Goal: Complete application form

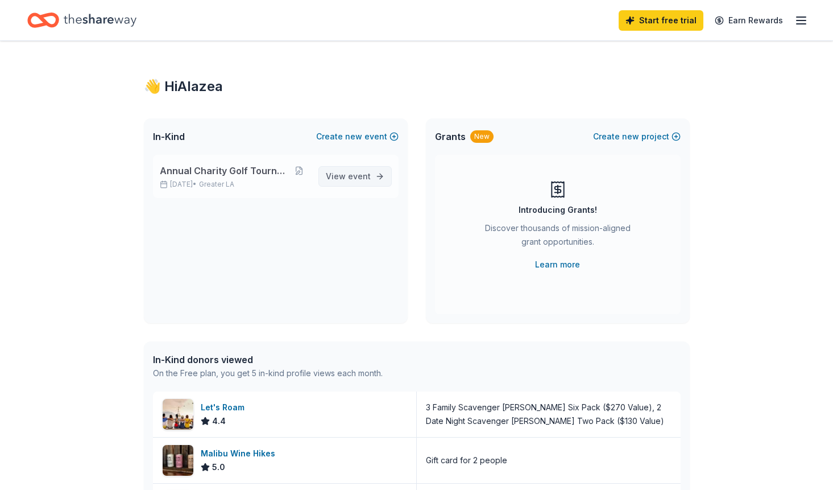
click at [353, 175] on span "event" at bounding box center [359, 176] width 23 height 10
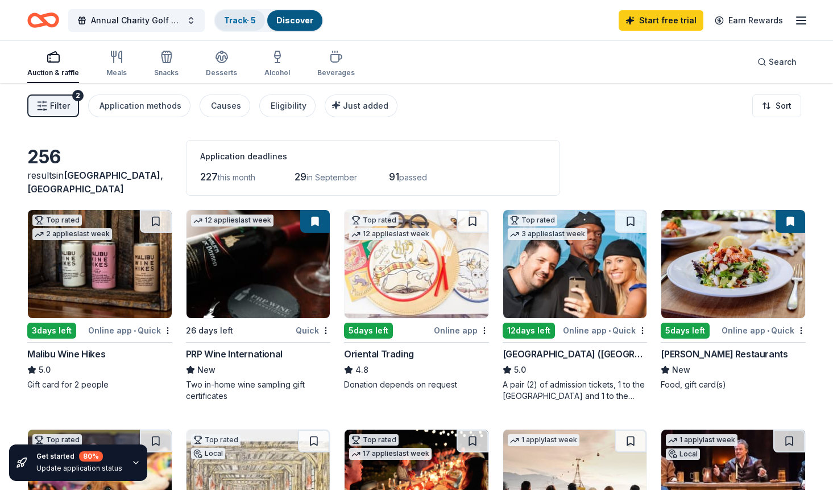
click at [259, 26] on div "Track · 5" at bounding box center [240, 20] width 50 height 20
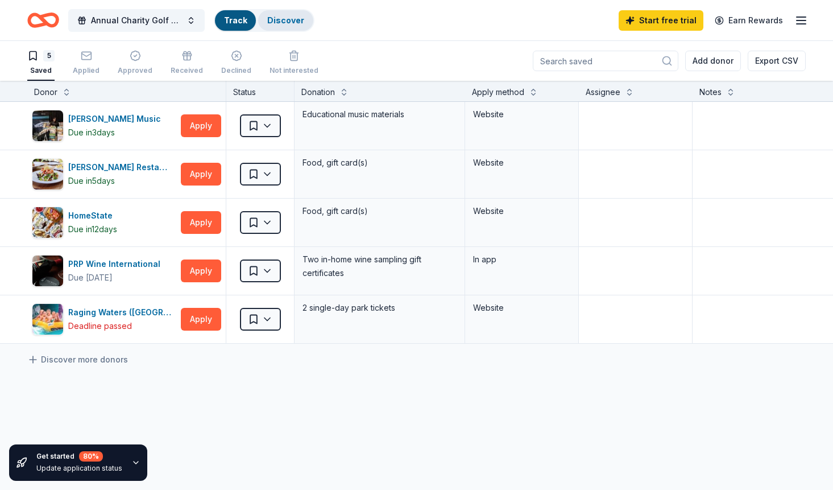
scroll to position [1, 0]
click at [139, 57] on div "button" at bounding box center [135, 54] width 35 height 11
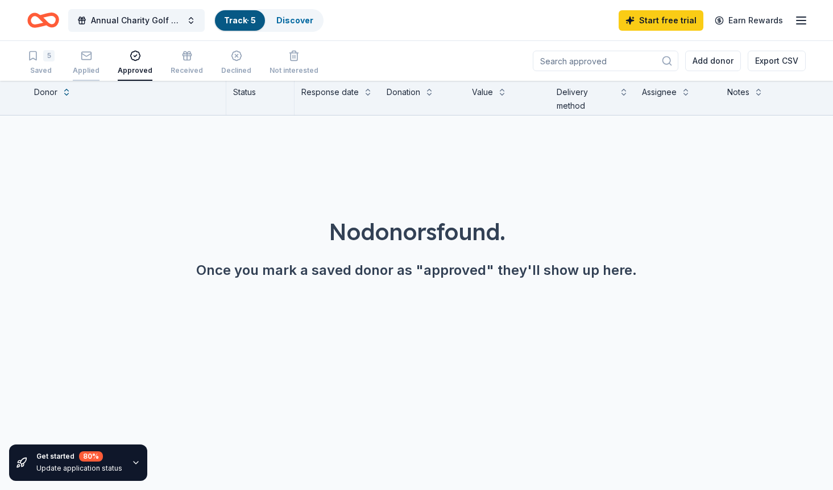
click at [77, 61] on div "button" at bounding box center [86, 55] width 27 height 11
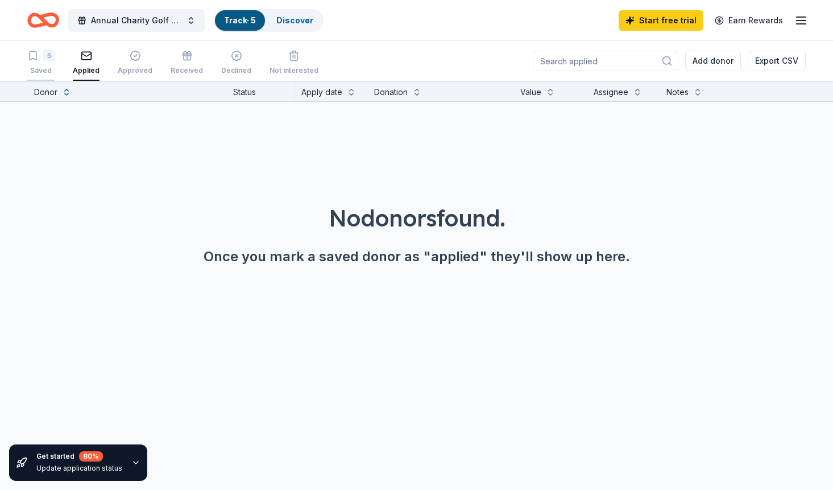
click at [40, 61] on div "5" at bounding box center [40, 55] width 27 height 11
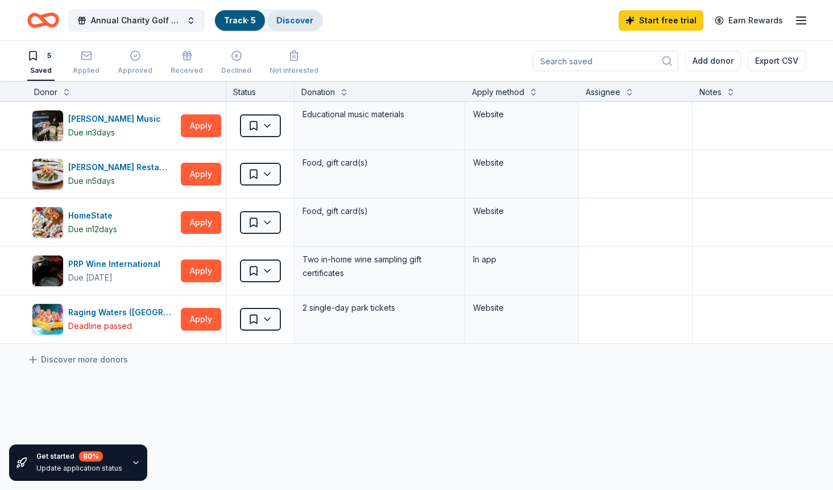
click at [314, 24] on div "Discover" at bounding box center [294, 20] width 55 height 20
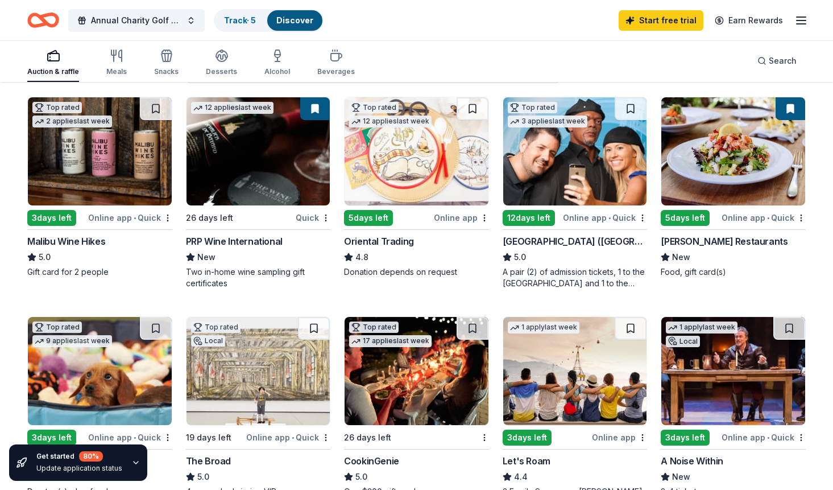
scroll to position [114, 0]
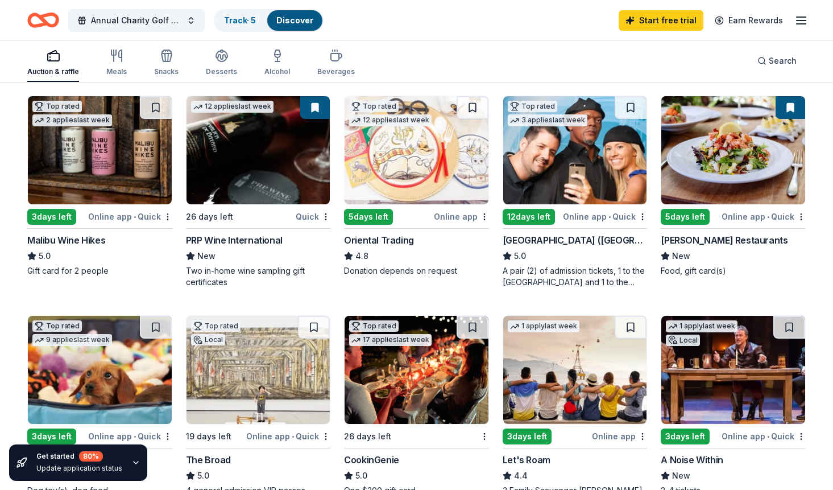
click at [259, 239] on div "PRP Wine International" at bounding box center [234, 240] width 97 height 14
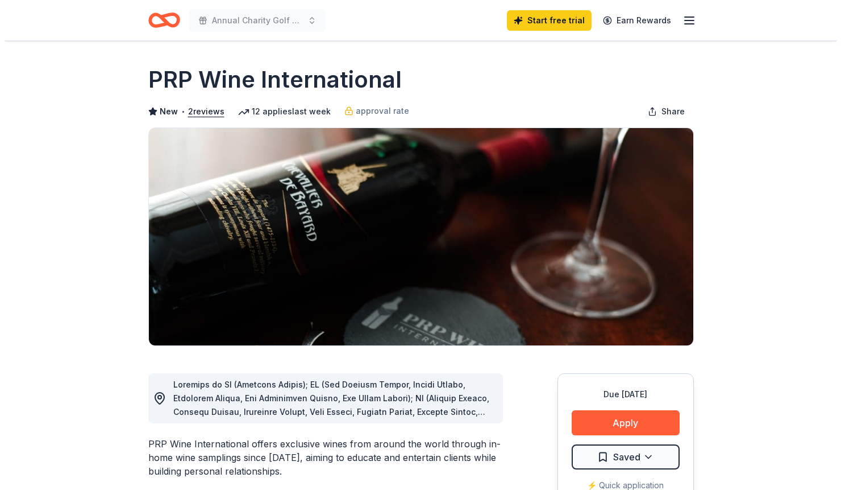
scroll to position [284, 0]
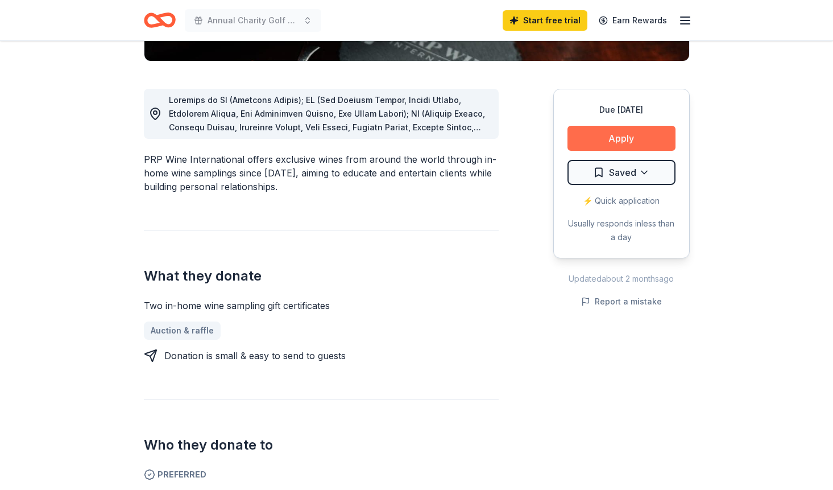
click at [613, 141] on button "Apply" at bounding box center [621, 138] width 108 height 25
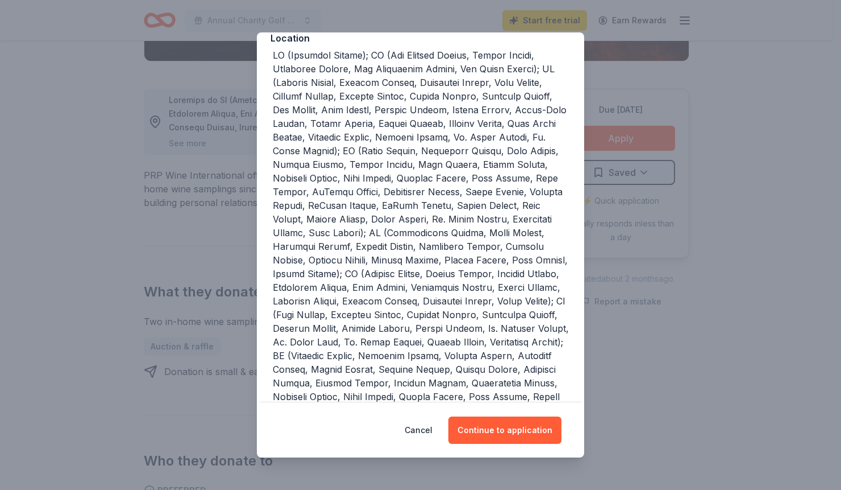
scroll to position [299, 0]
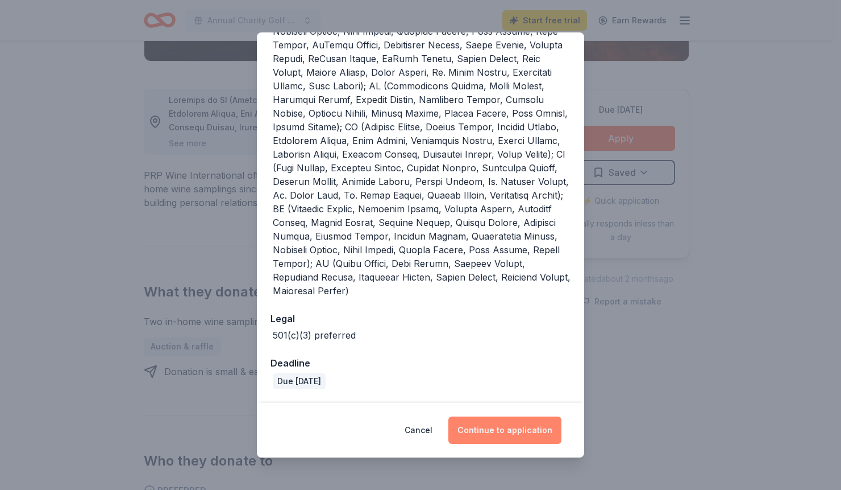
click at [529, 427] on button "Continue to application" at bounding box center [505, 429] width 113 height 27
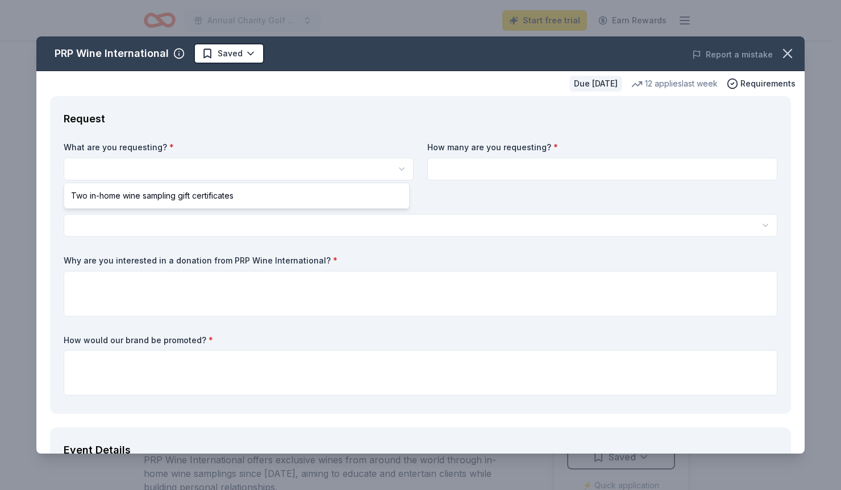
click at [134, 176] on html "Annual Charity Golf Tournament Start free trial Earn Rewards Due in 26 days Sha…" at bounding box center [420, 245] width 841 height 490
select select "Two in-home wine sampling gift certificates"
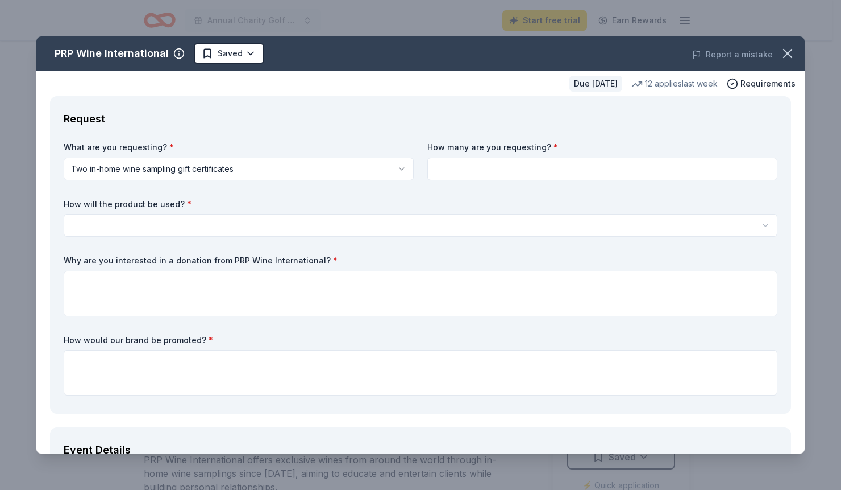
click at [529, 168] on input at bounding box center [603, 168] width 350 height 23
type input "2"
click at [354, 218] on html "Annual Charity Golf Tournament Start free trial Earn Rewards Due in 26 days Sha…" at bounding box center [420, 245] width 841 height 490
click at [142, 224] on html "Annual Charity Golf Tournament Start free trial Earn Rewards Due in 26 days Sha…" at bounding box center [420, 245] width 841 height 490
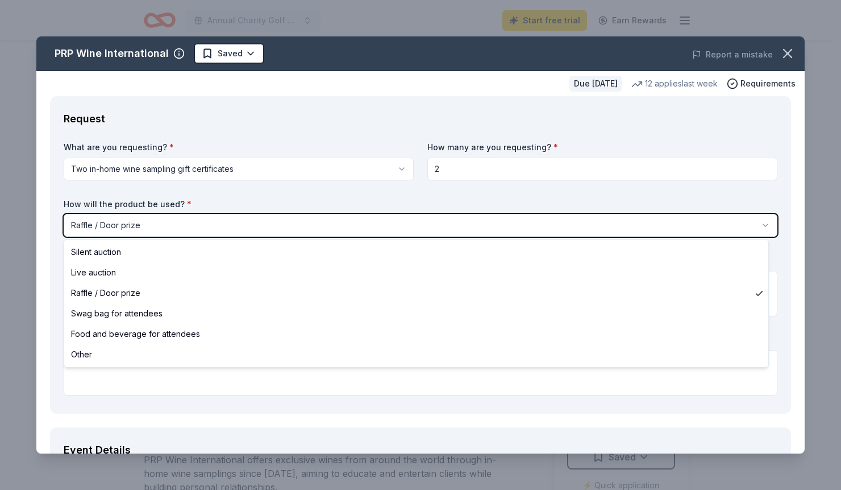
click at [151, 224] on html "Annual Charity Golf Tournament Start free trial Earn Rewards Due in 26 days Sha…" at bounding box center [420, 245] width 841 height 490
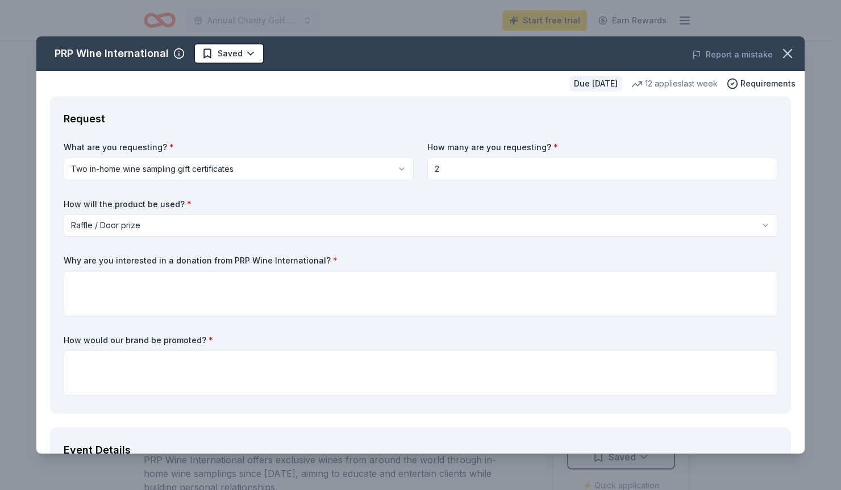
click at [400, 216] on html "Annual Charity Golf Tournament Start free trial Earn Rewards Due in 26 days Sha…" at bounding box center [420, 245] width 841 height 490
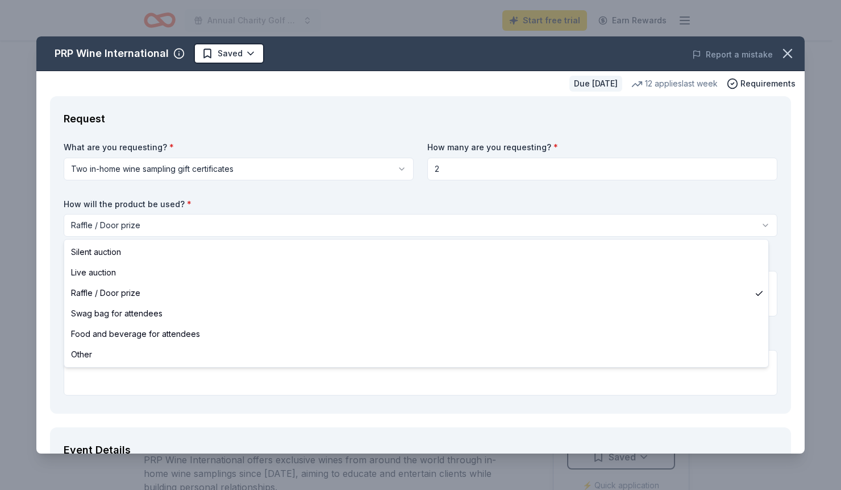
select select "silentAuction"
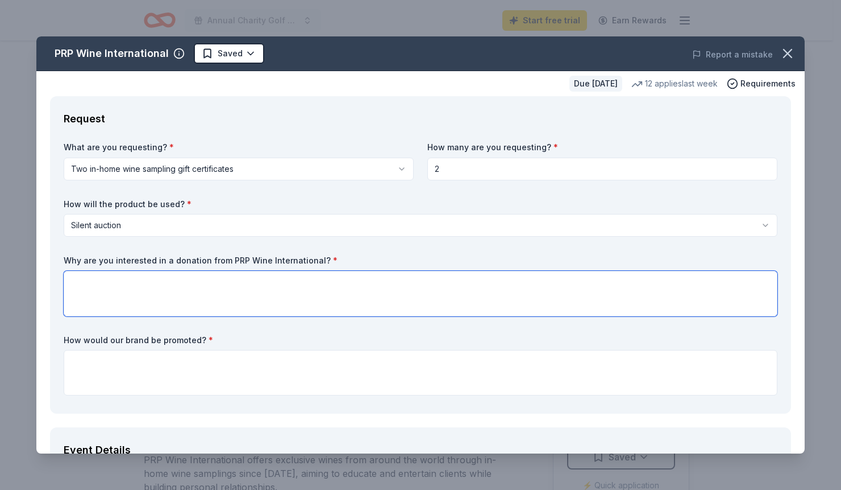
click at [212, 287] on textarea at bounding box center [421, 293] width 714 height 45
type textarea "I think this item fits the demographic of the attendees at the golf tournament."
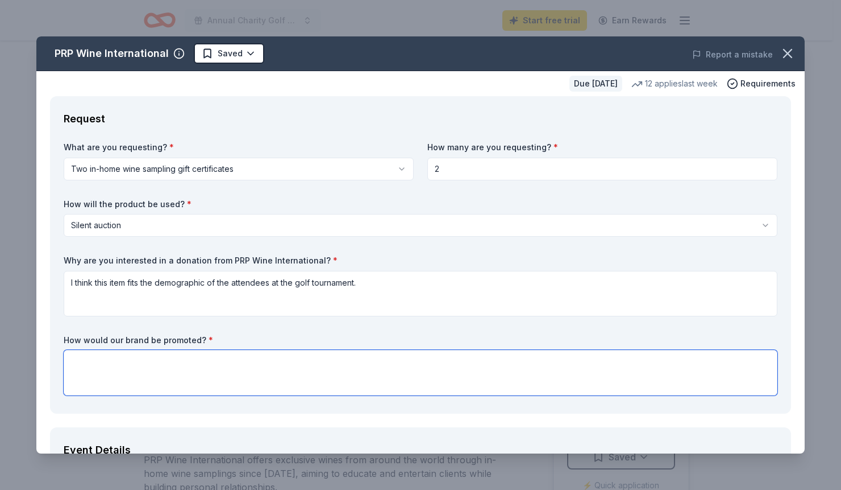
click at [192, 376] on textarea at bounding box center [421, 372] width 714 height 45
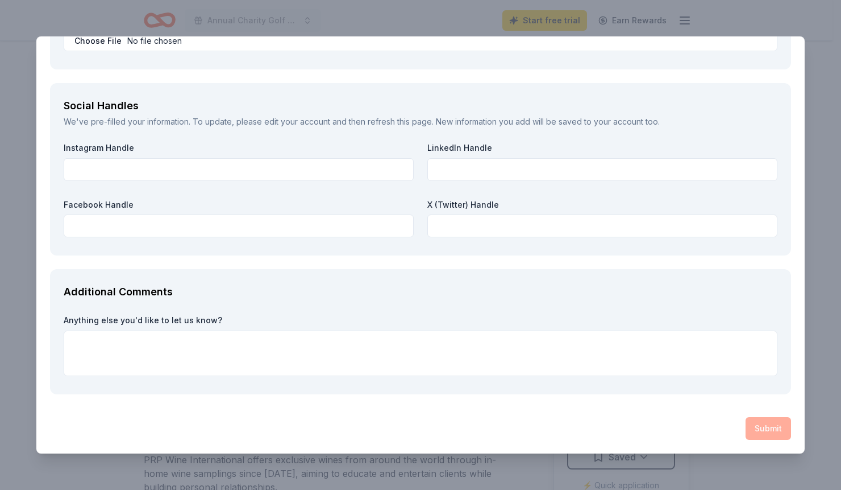
scroll to position [1081, 0]
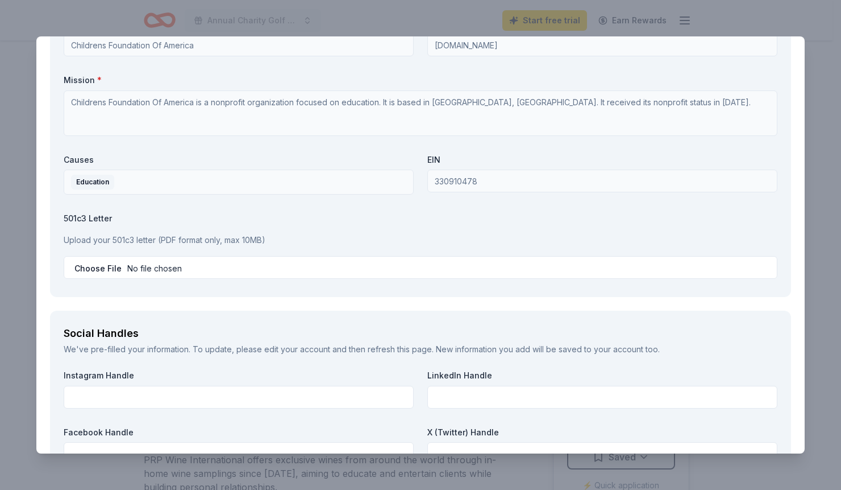
type textarea "you would be featured in our program, and banner as a key contributer."
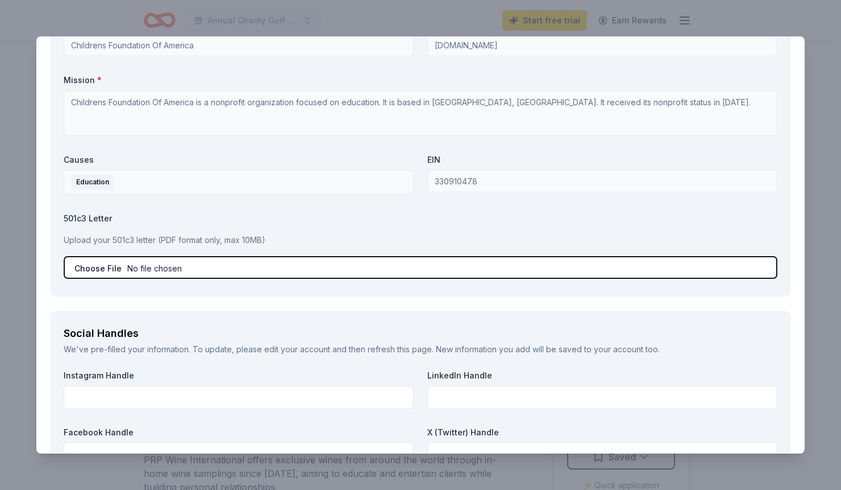
click at [138, 267] on input "file" at bounding box center [421, 267] width 714 height 23
type input "C:\fakepath\IRS Determination Letter - Children's Foundation of America, dated …"
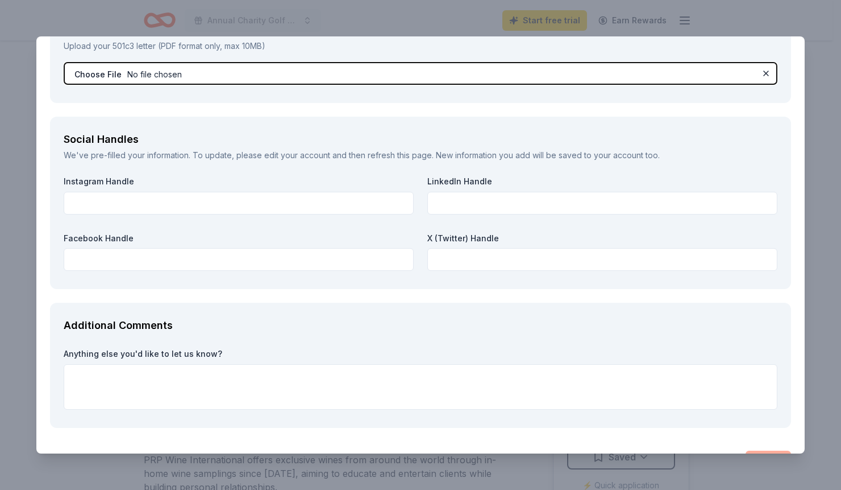
scroll to position [1308, 0]
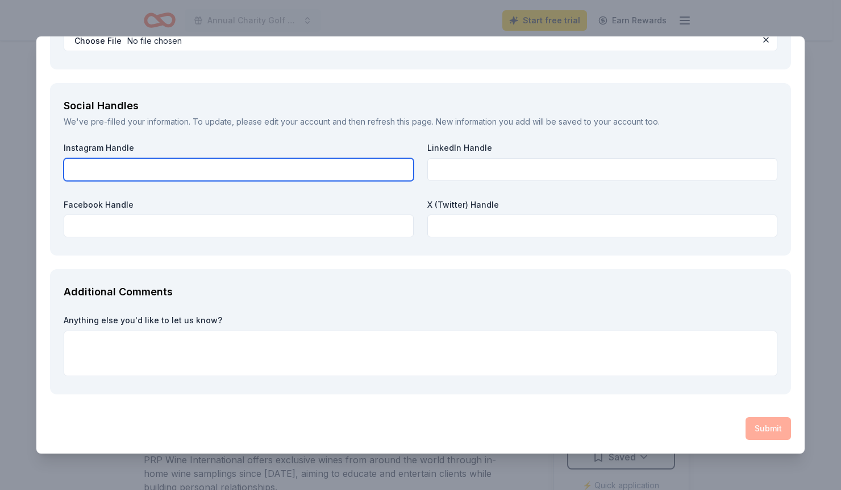
click at [275, 176] on input "text" at bounding box center [239, 169] width 350 height 23
type input "t"
type input "childrensfoundationfoamerica"
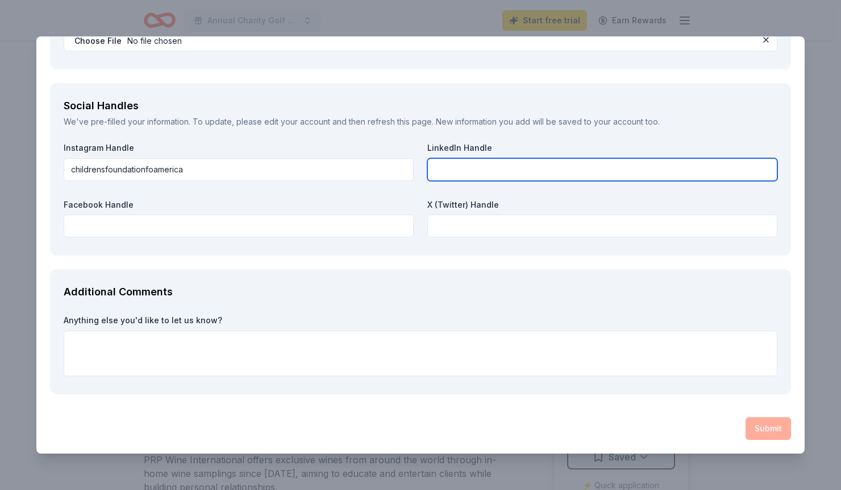
click at [478, 173] on input "text" at bounding box center [603, 169] width 350 height 23
type input "thechildrendsfoundationofamerica"
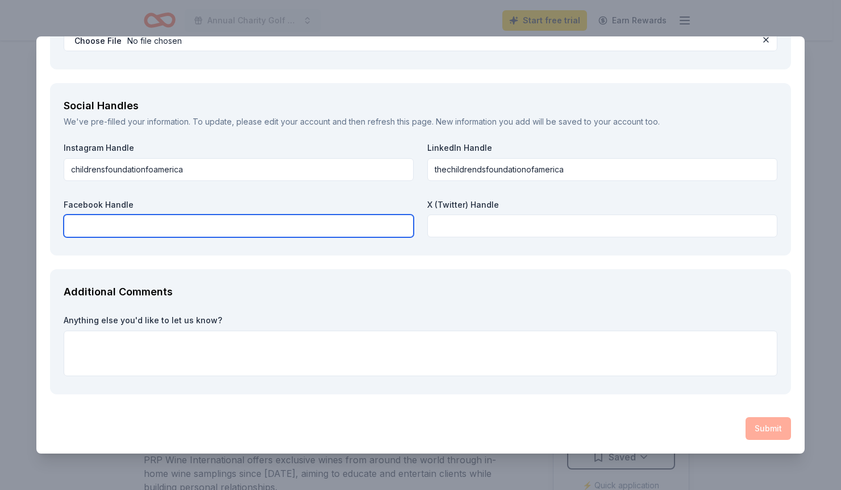
click at [342, 225] on input "text" at bounding box center [239, 225] width 350 height 23
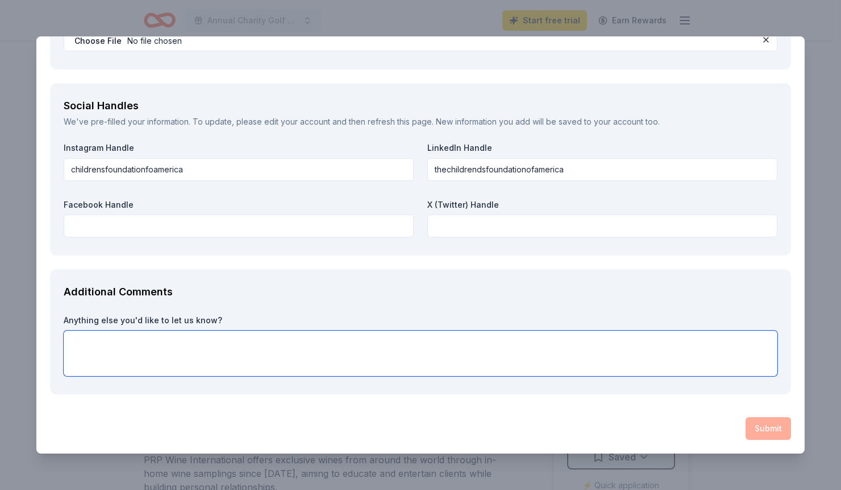
click at [302, 333] on textarea at bounding box center [421, 352] width 714 height 45
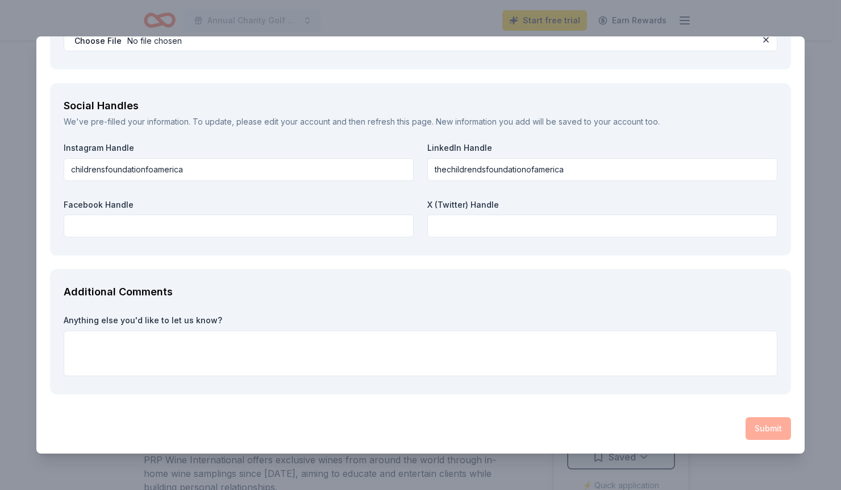
click at [771, 423] on div "Submit" at bounding box center [420, 428] width 741 height 23
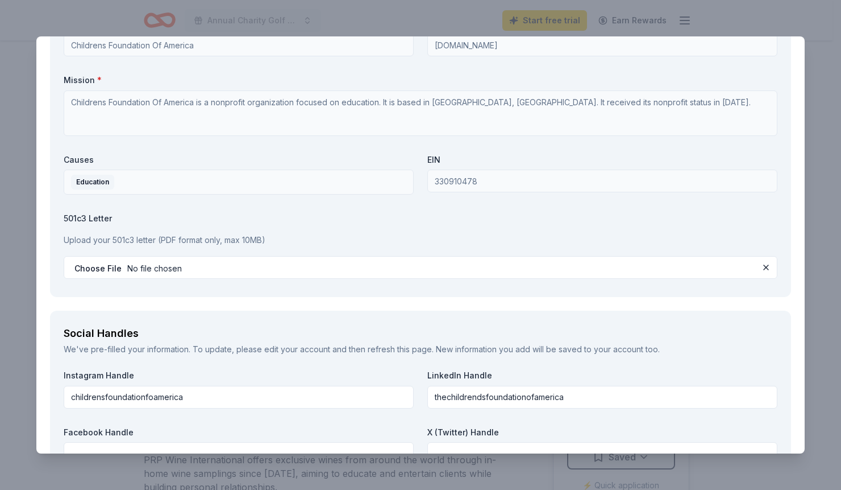
scroll to position [853, 0]
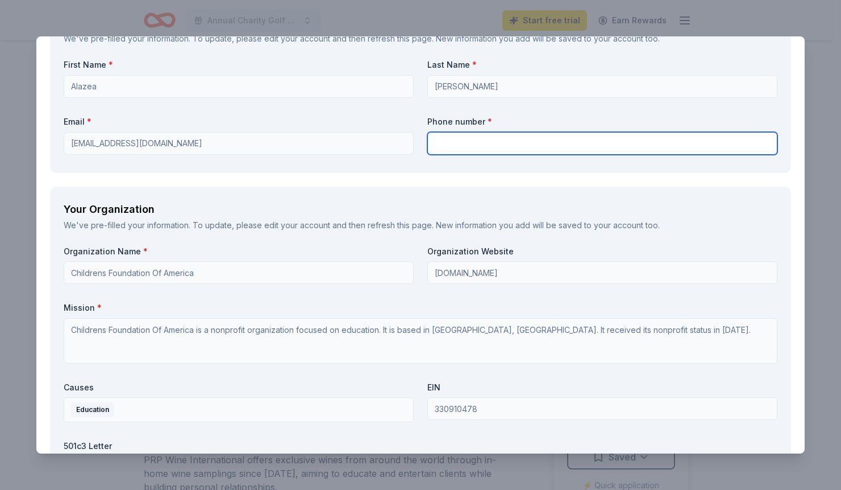
click at [492, 148] on input "text" at bounding box center [603, 143] width 350 height 23
type input "9093671412"
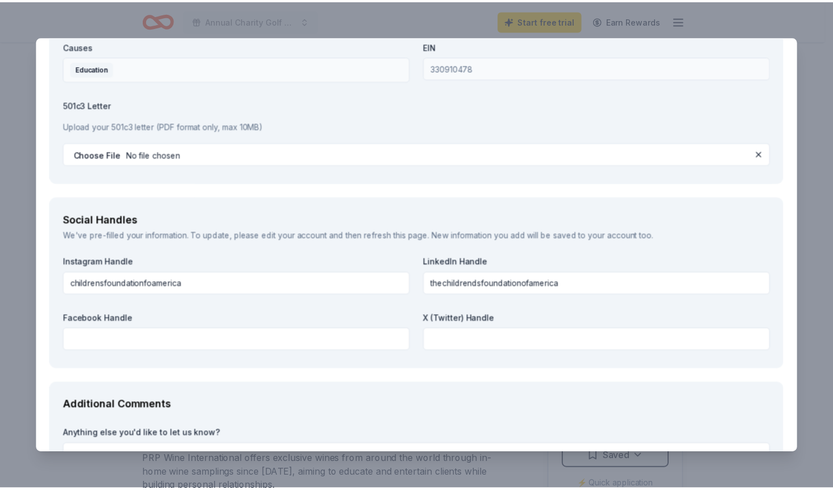
scroll to position [1308, 0]
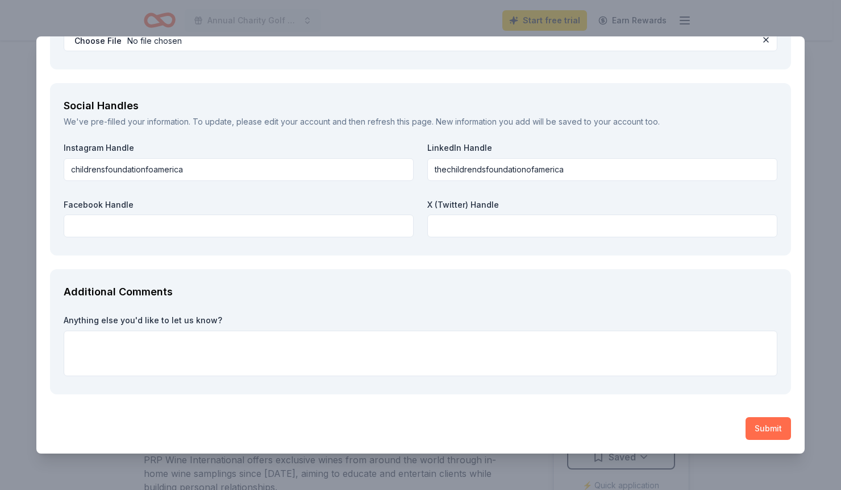
click at [754, 429] on button "Submit" at bounding box center [768, 428] width 45 height 23
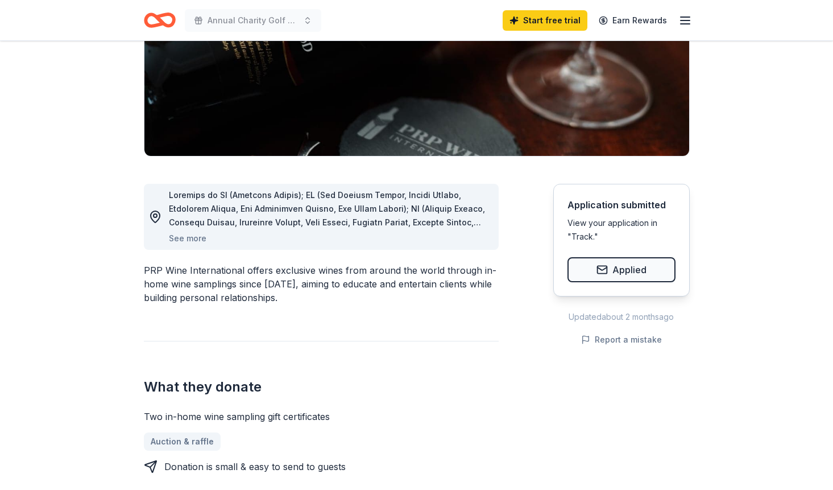
scroll to position [0, 0]
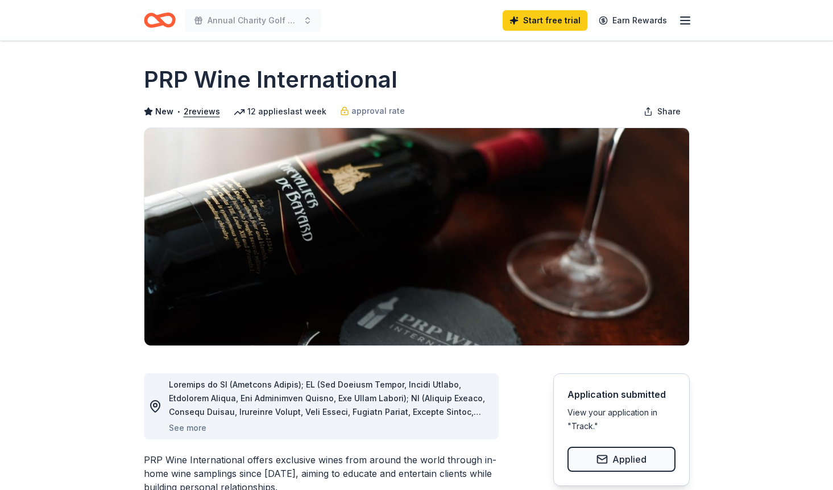
click at [164, 26] on icon "Home" at bounding box center [165, 19] width 18 height 11
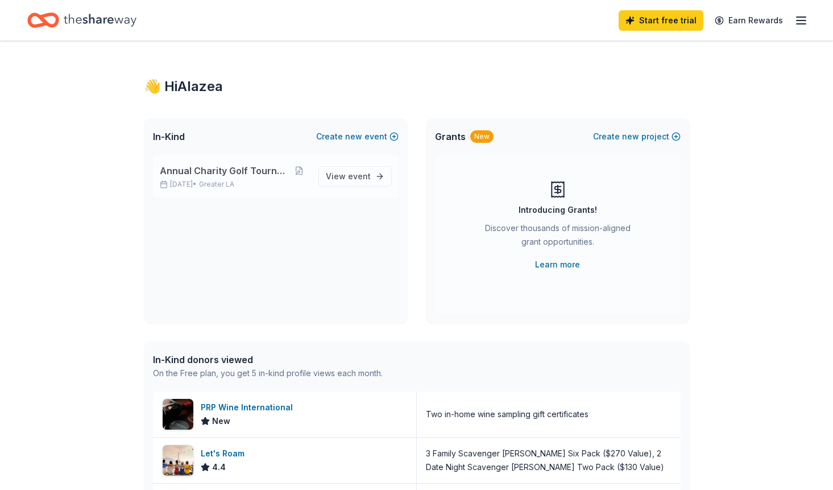
click at [264, 180] on p "Sep 22, 2025 • Greater LA" at bounding box center [235, 184] width 150 height 9
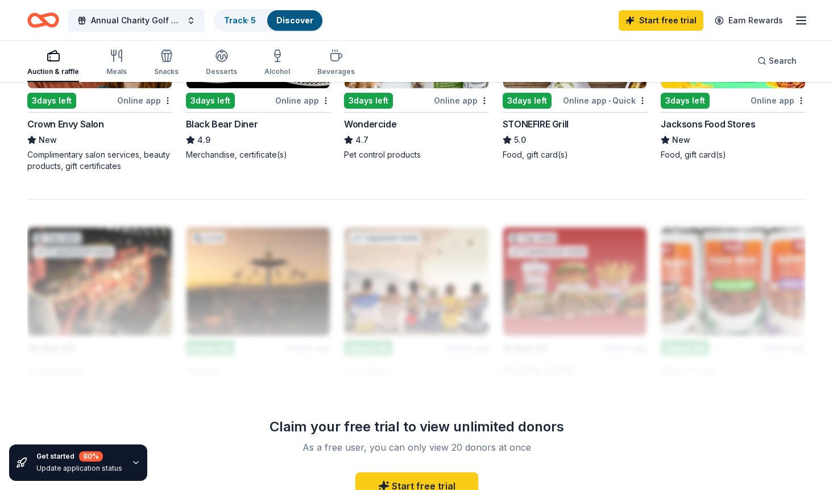
scroll to position [656, 0]
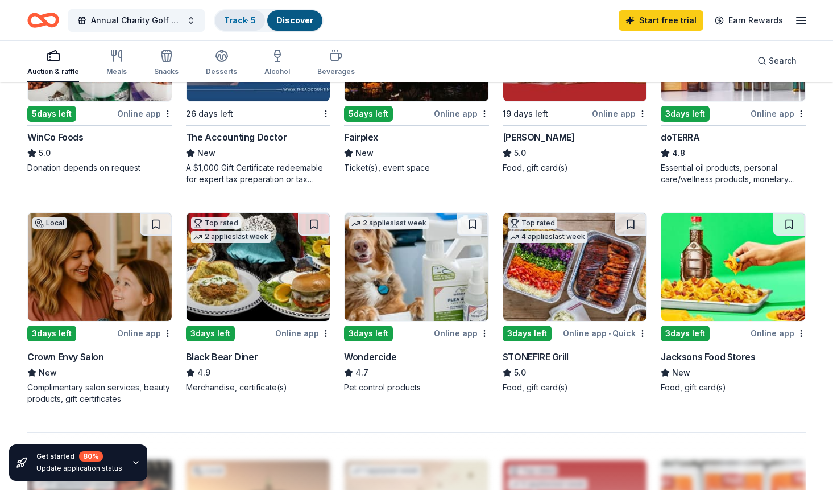
click at [251, 16] on link "Track · 5" at bounding box center [240, 20] width 32 height 10
